Goal: Information Seeking & Learning: Learn about a topic

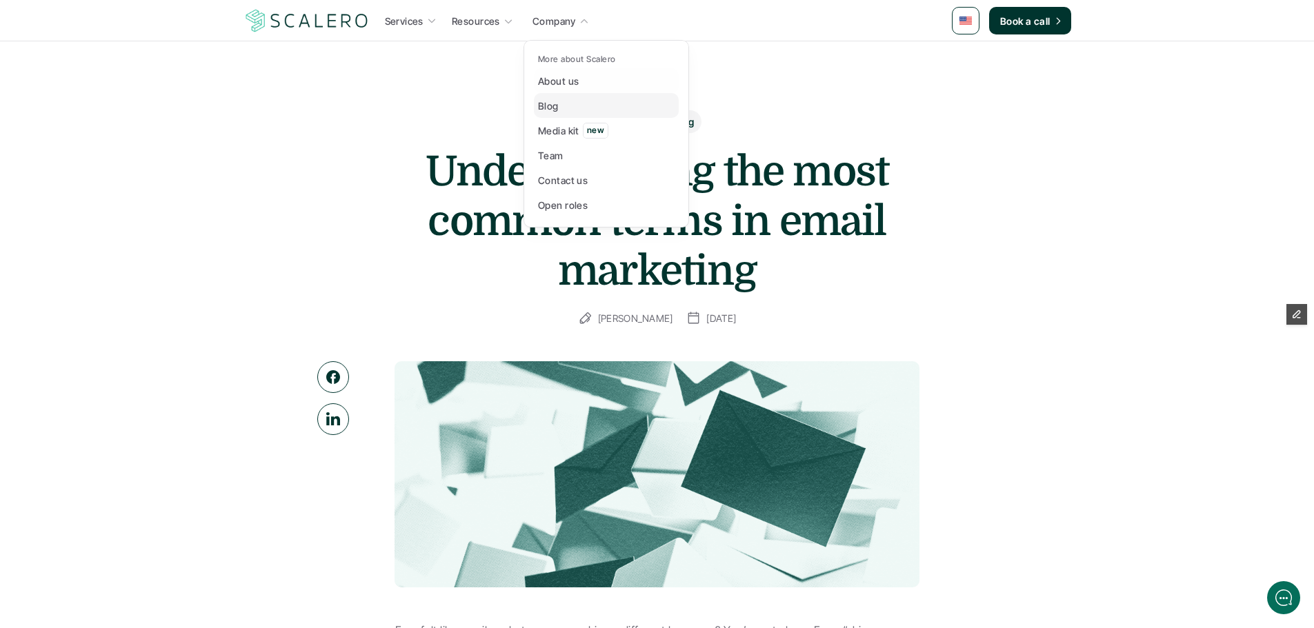
click at [567, 102] on link "Blog" at bounding box center [606, 105] width 145 height 25
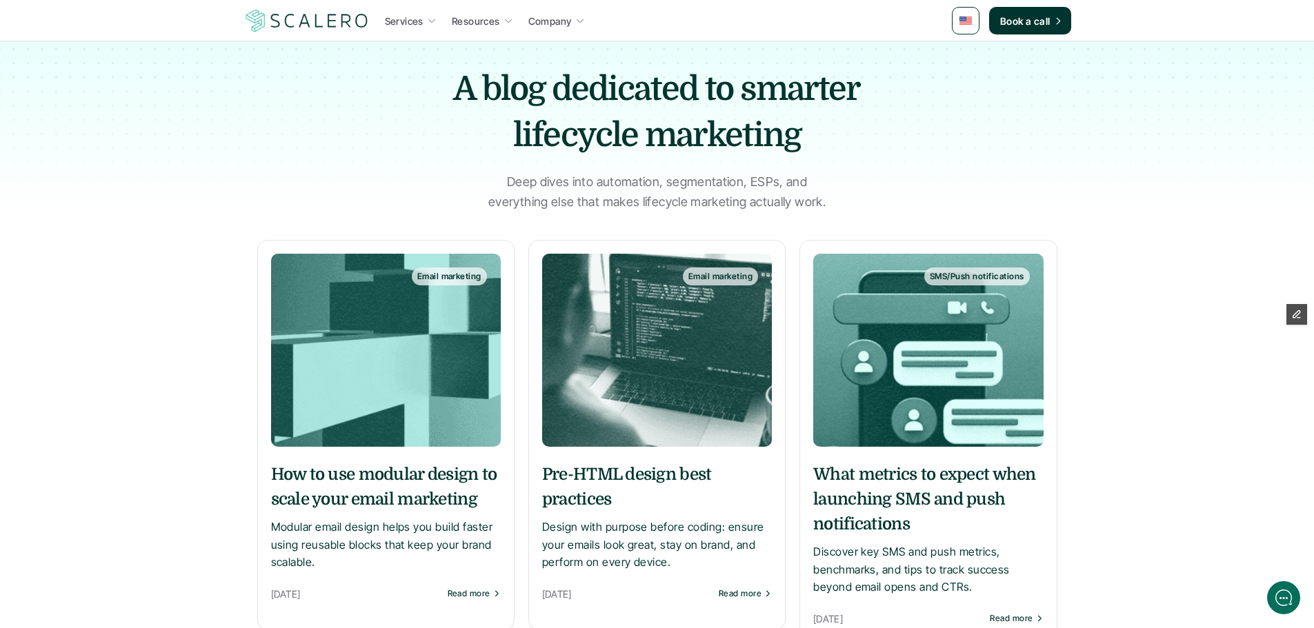
scroll to position [69, 0]
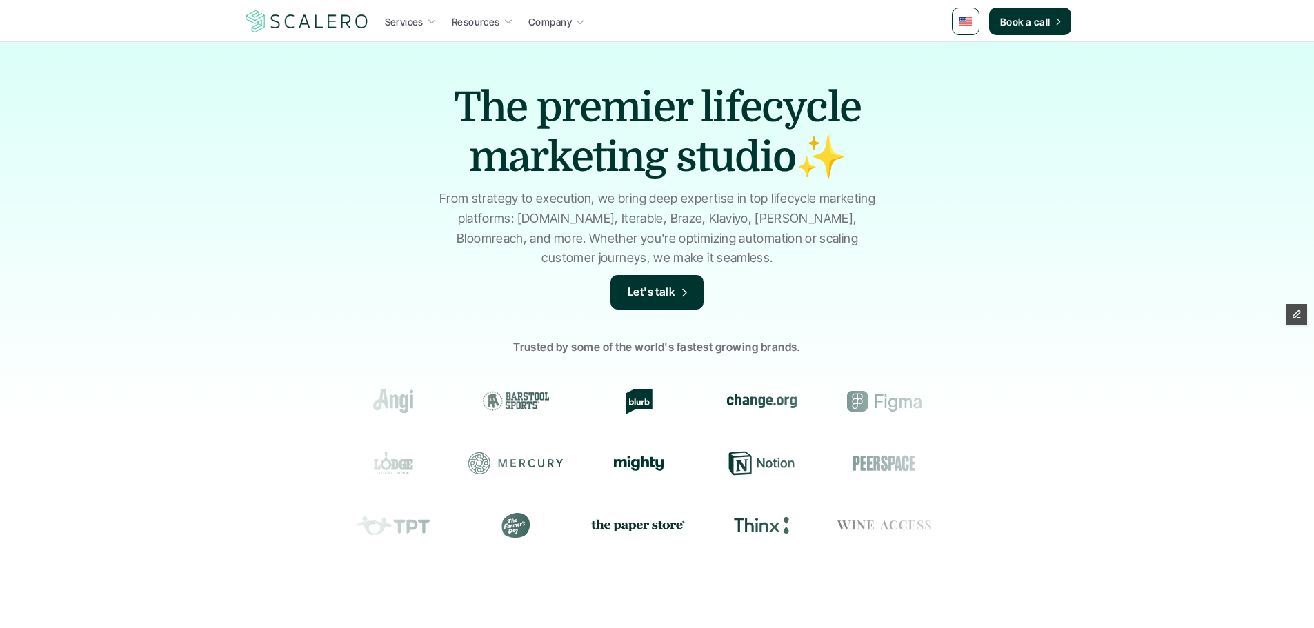
click at [953, 14] on link at bounding box center [966, 22] width 28 height 28
click at [970, 54] on img at bounding box center [965, 56] width 11 height 8
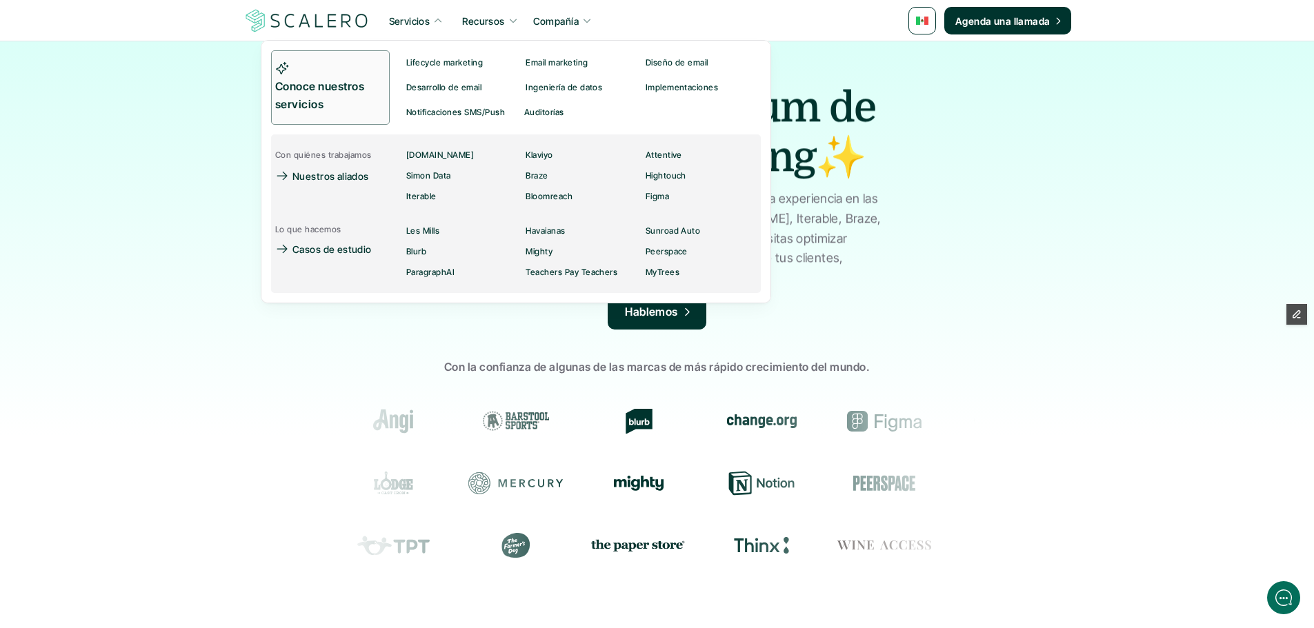
click at [340, 108] on p "Conoce nuestros servicios" at bounding box center [326, 95] width 102 height 35
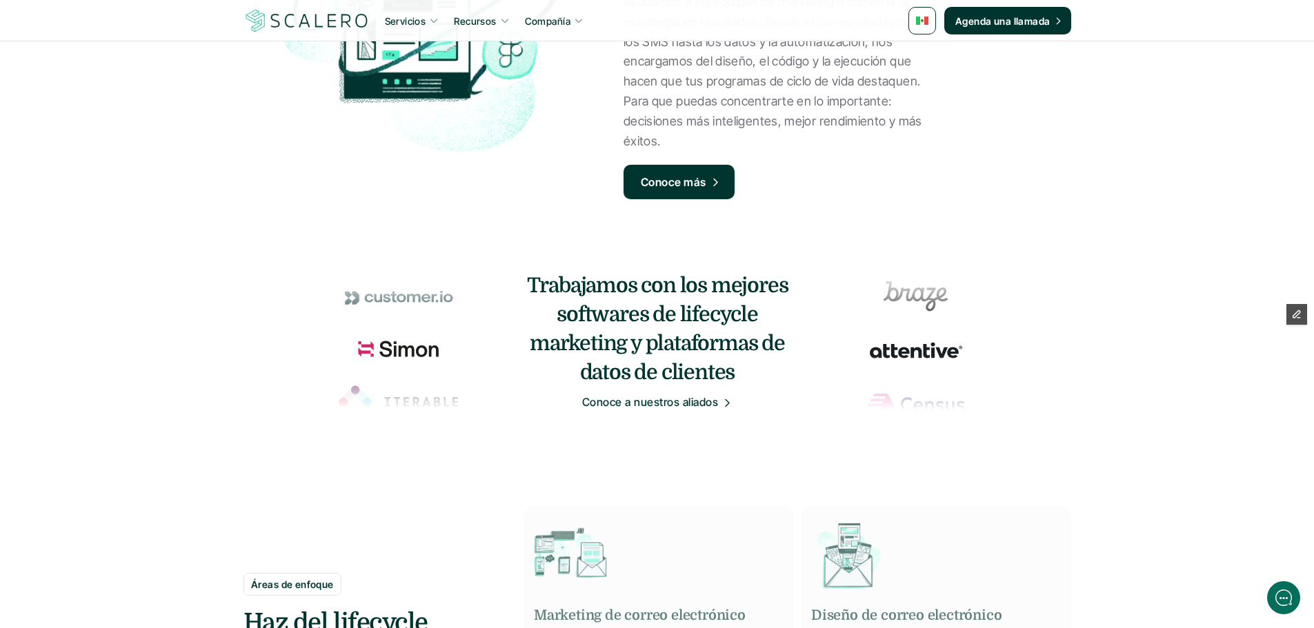
scroll to position [552, 0]
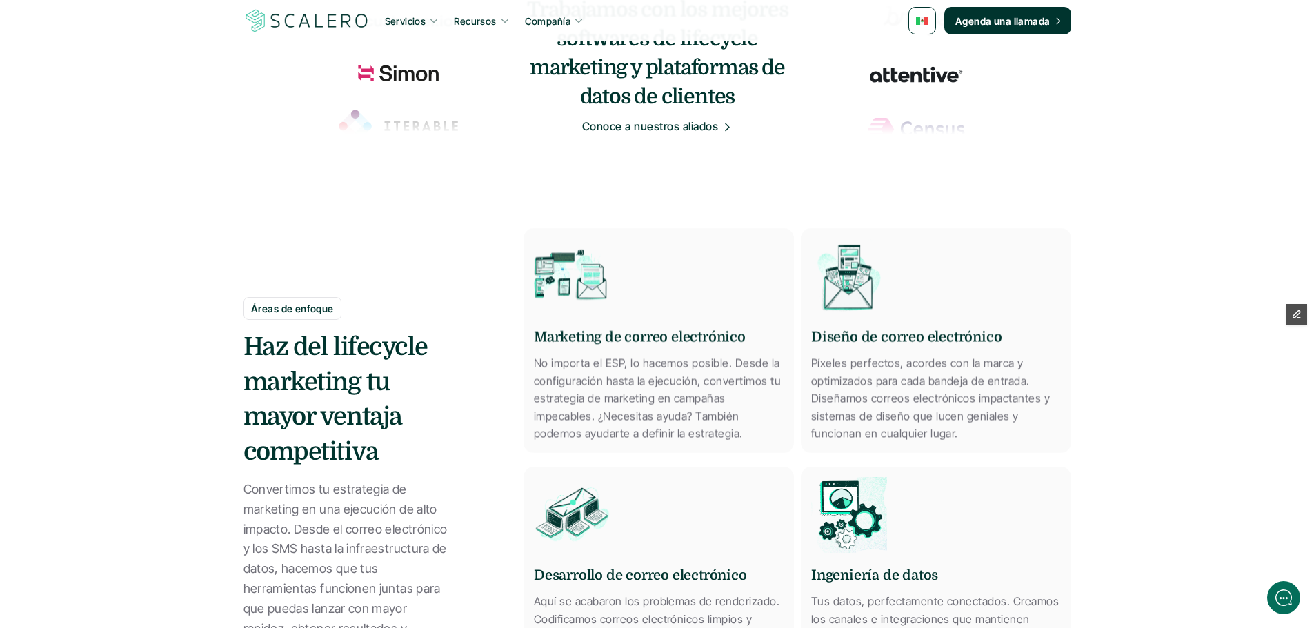
click at [922, 18] on img at bounding box center [922, 21] width 12 height 8
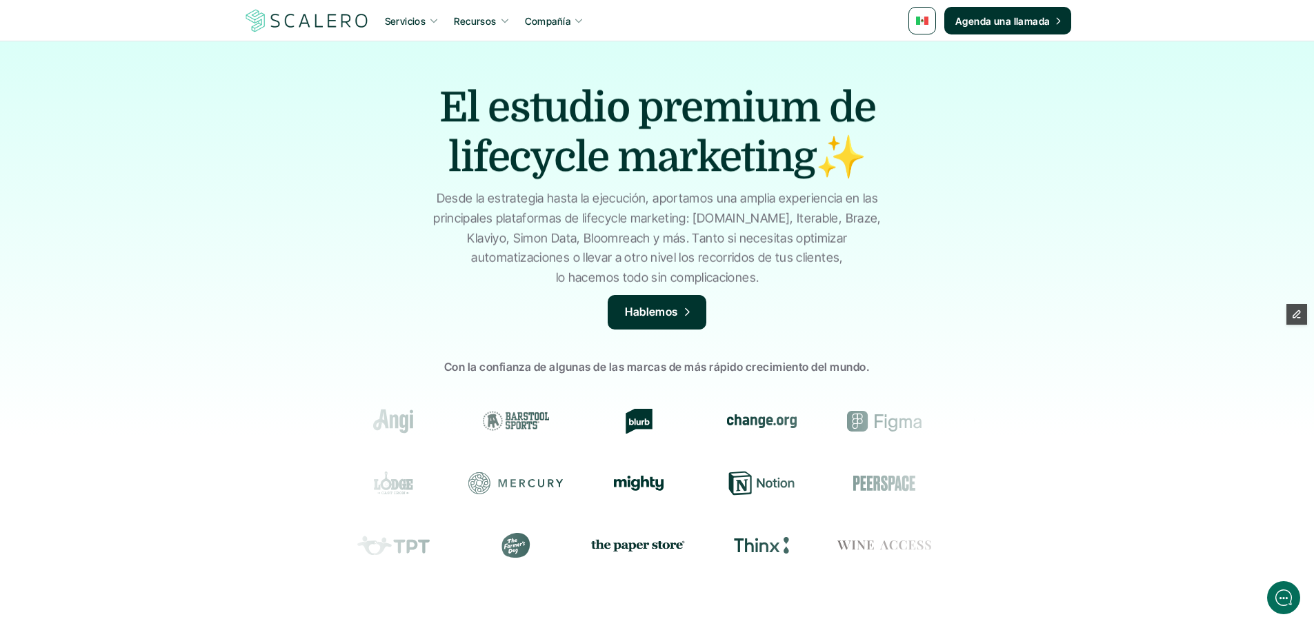
click at [920, 24] on img at bounding box center [922, 21] width 12 height 8
click at [926, 79] on img at bounding box center [923, 83] width 11 height 8
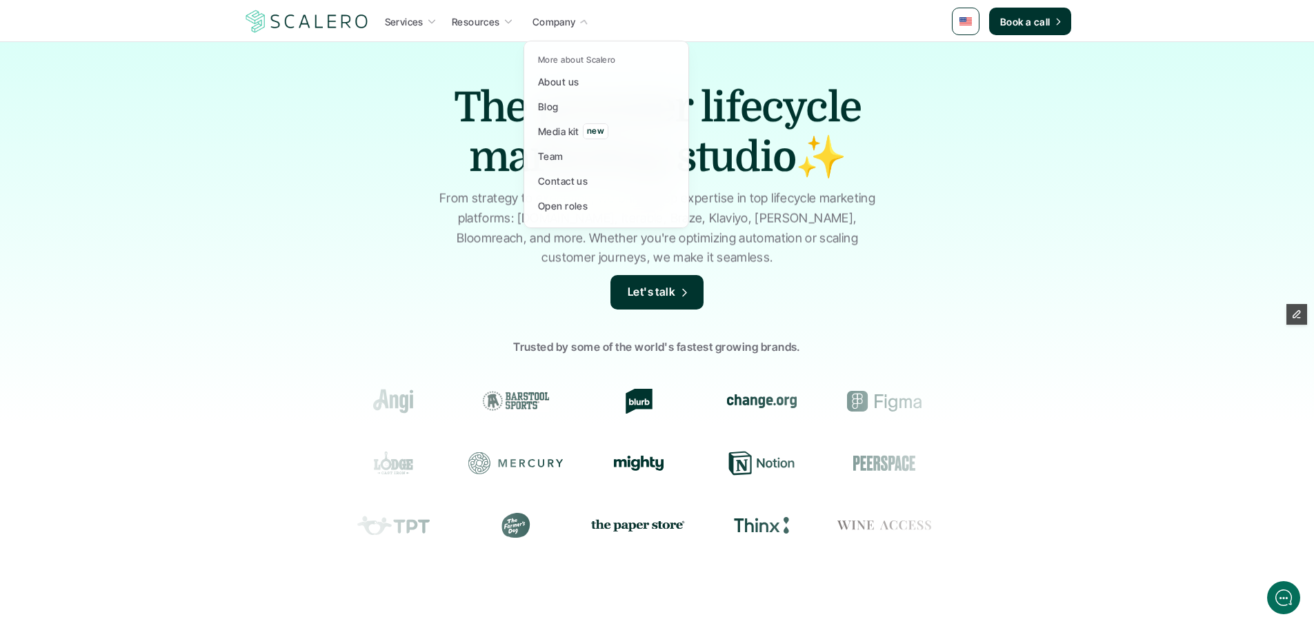
click at [562, 18] on p "Company" at bounding box center [553, 21] width 43 height 14
click at [558, 111] on p "Blog" at bounding box center [548, 106] width 21 height 14
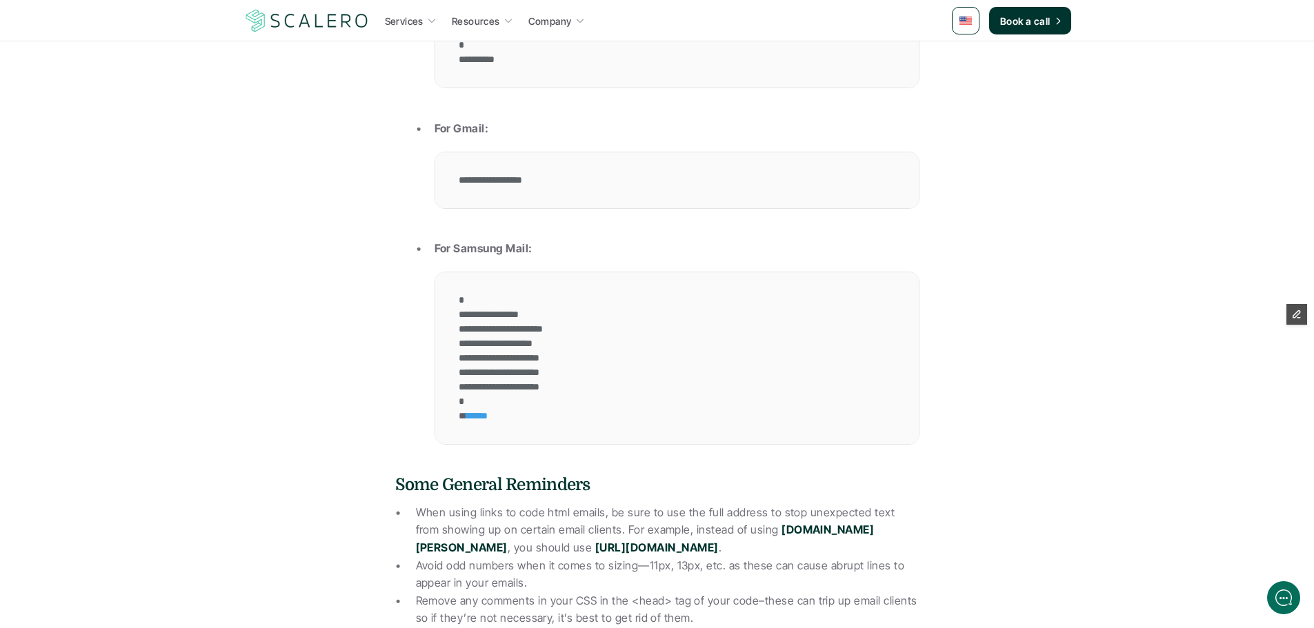
scroll to position [6068, 0]
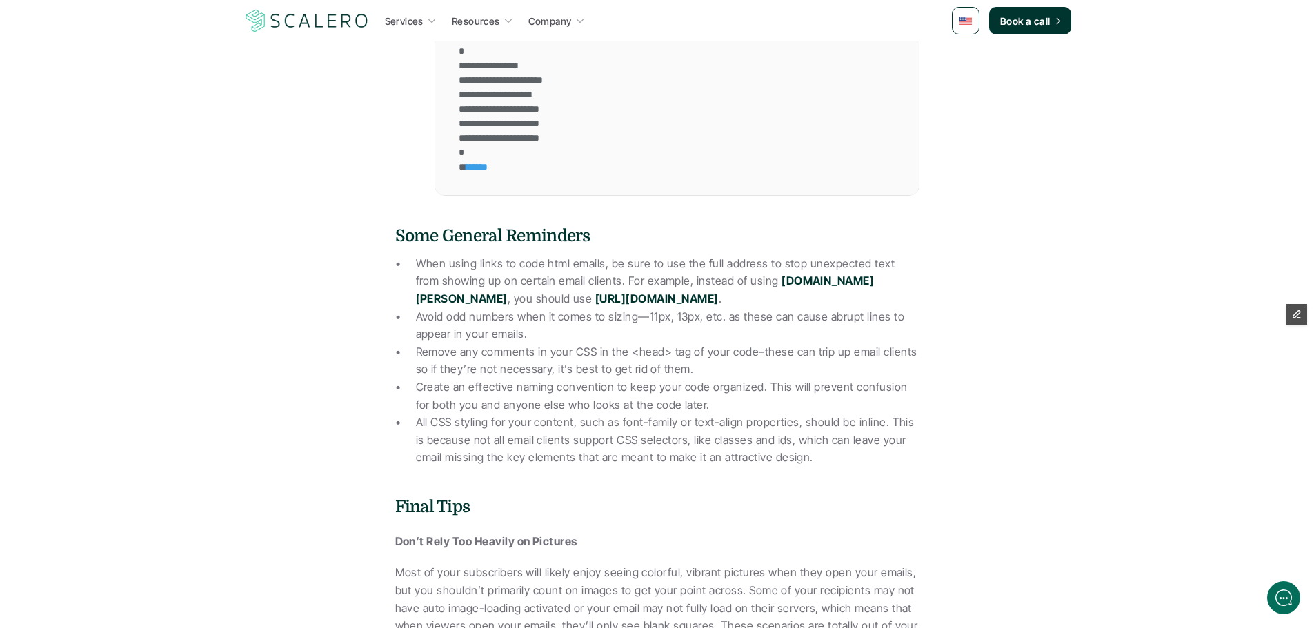
click at [620, 308] on p "When using links to code html emails, be sure to use the full address to stop u…" at bounding box center [667, 281] width 503 height 53
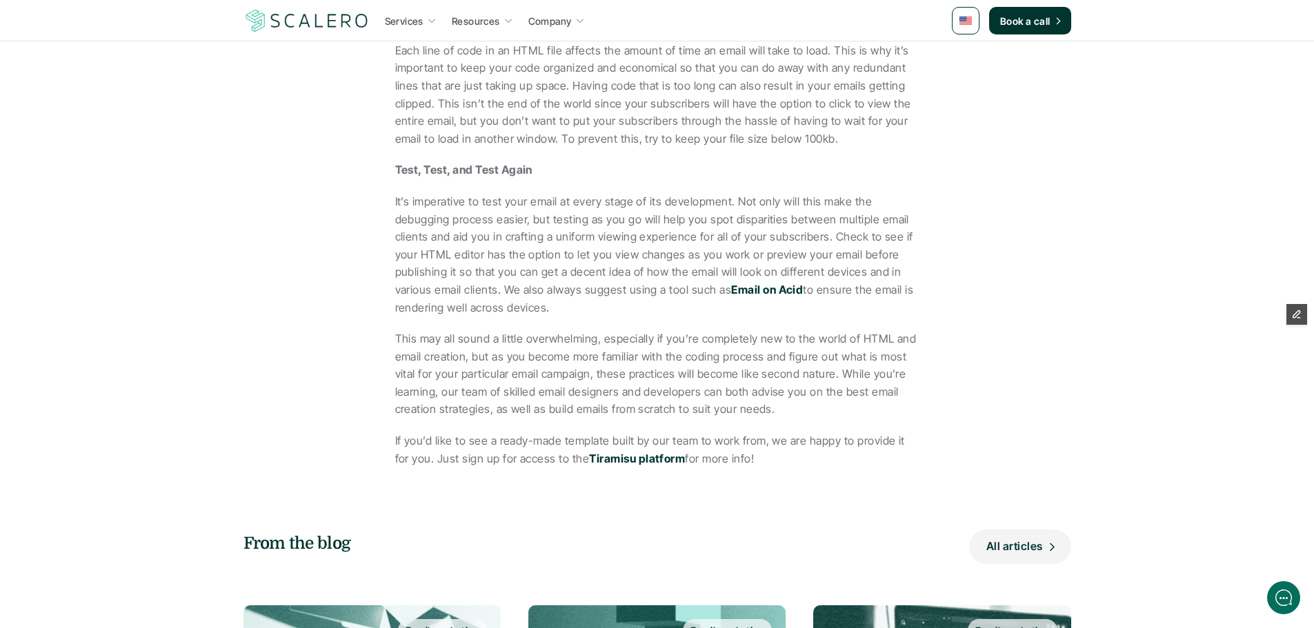
scroll to position [6797, 0]
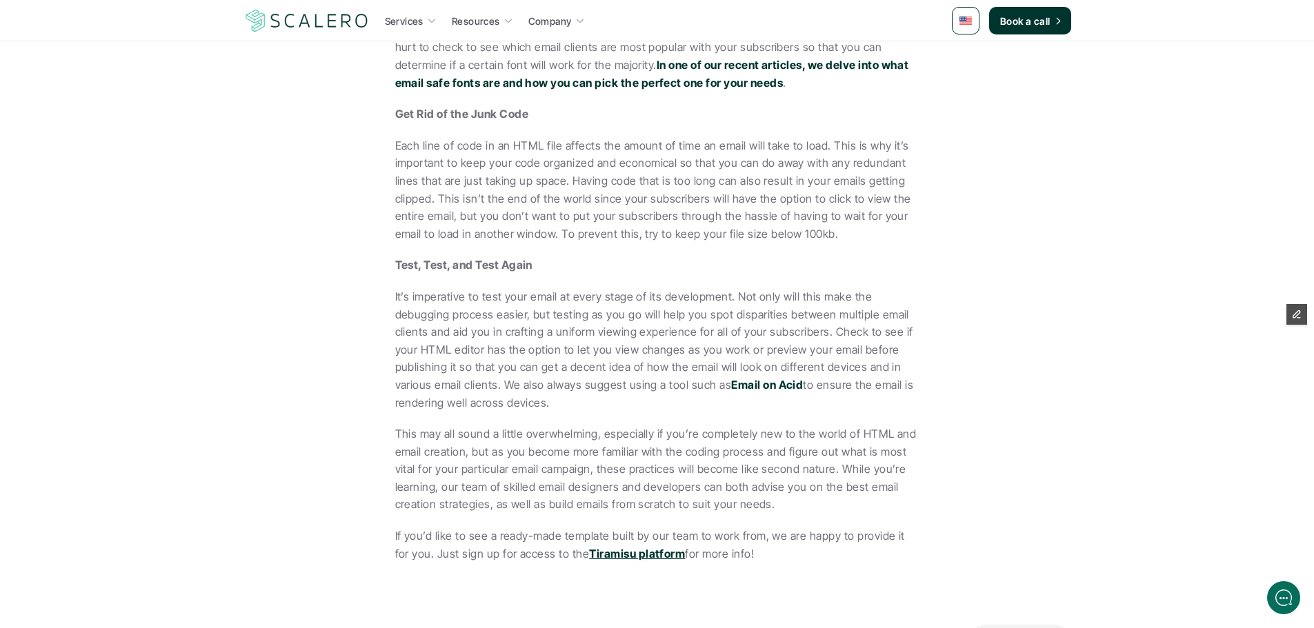
click at [652, 561] on strong "Tiramisu platform" at bounding box center [637, 554] width 96 height 14
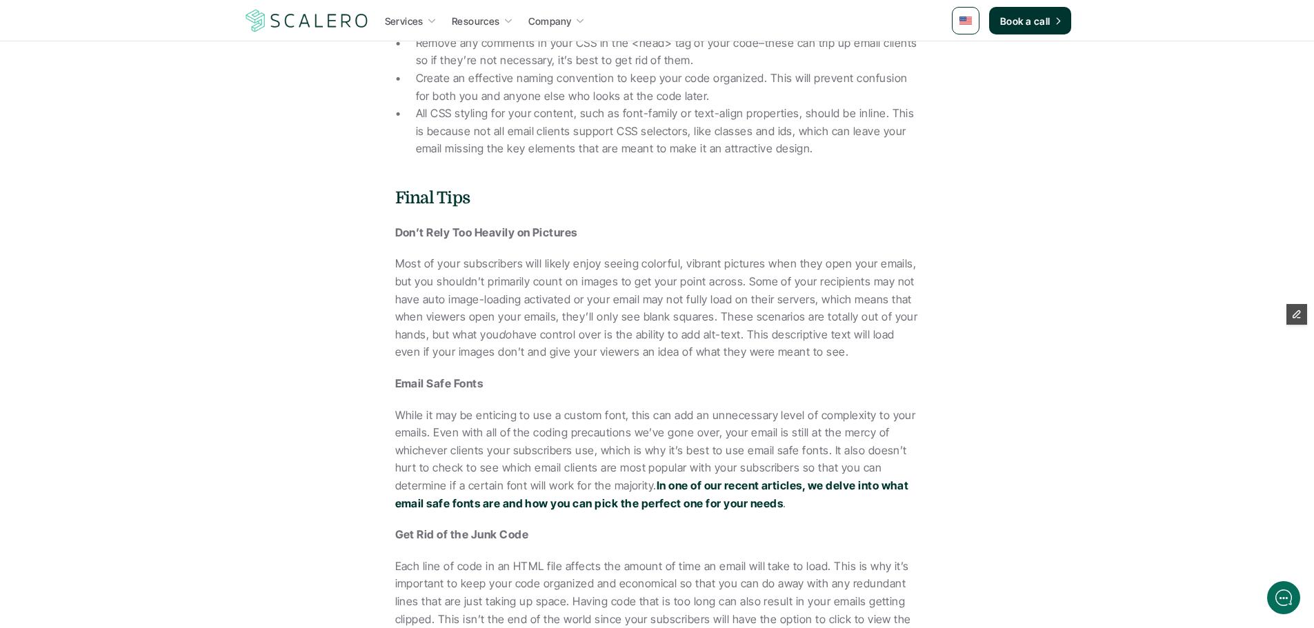
scroll to position [5799, 0]
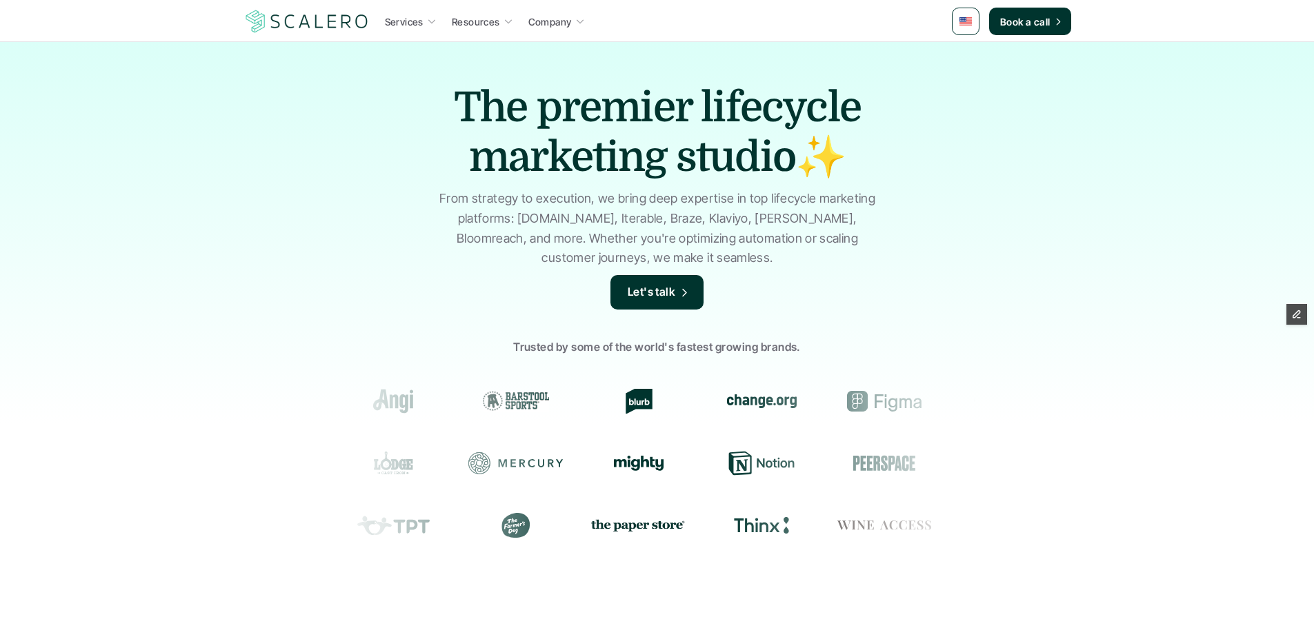
click at [492, 26] on p "Resources" at bounding box center [476, 21] width 48 height 14
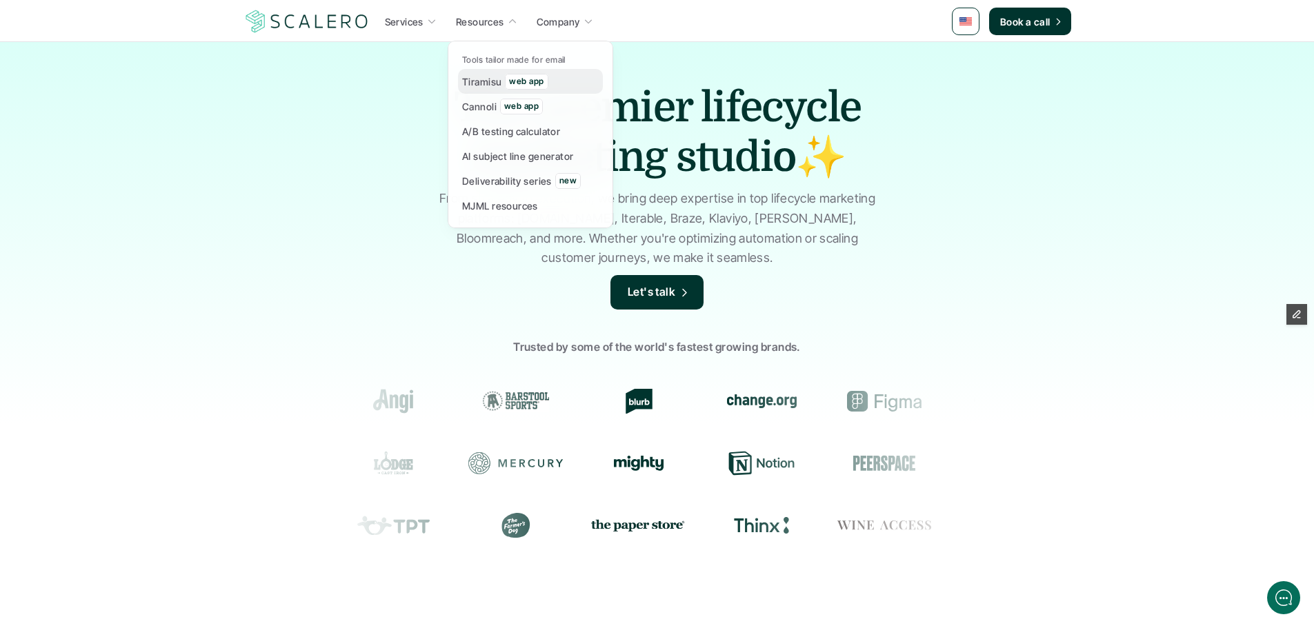
click at [489, 84] on p "Tiramisu" at bounding box center [481, 81] width 39 height 14
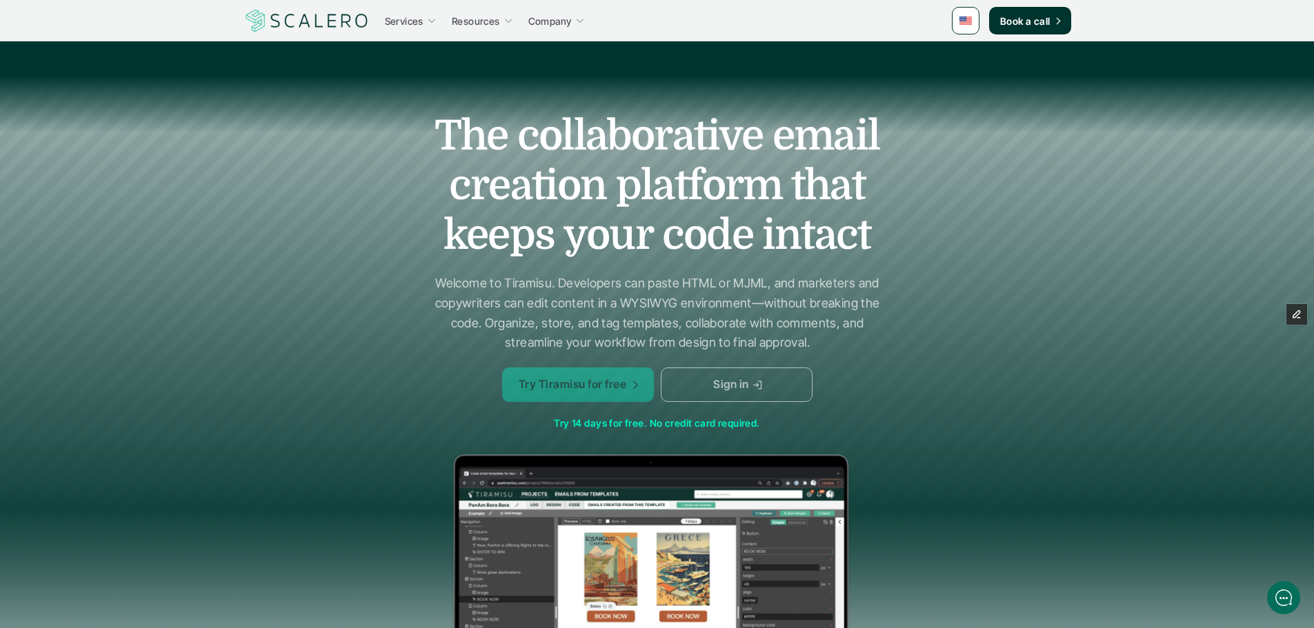
click at [621, 388] on p "Try Tiramisu for free" at bounding box center [572, 385] width 108 height 18
click at [777, 378] on link "Sign in" at bounding box center [737, 385] width 152 height 34
